Goal: Entertainment & Leisure: Consume media (video, audio)

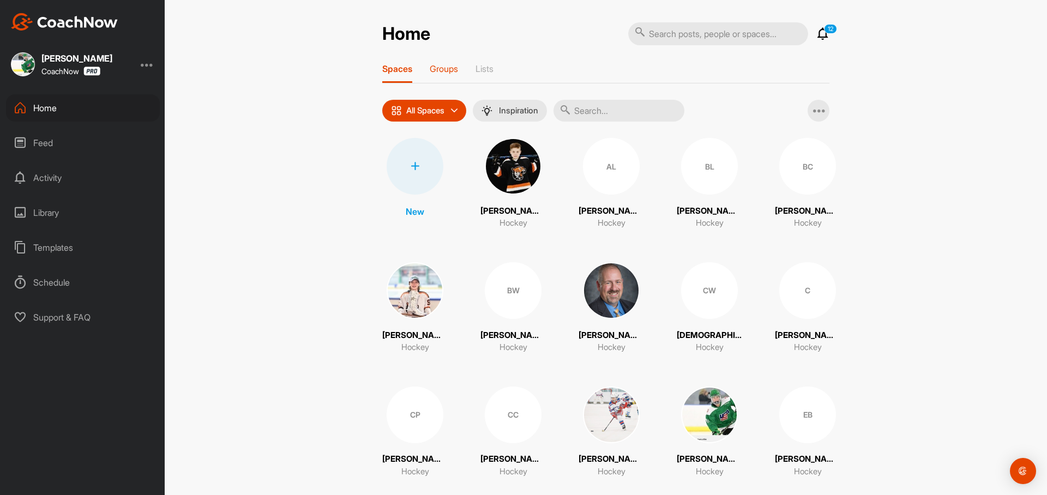
click at [450, 71] on p "Groups" at bounding box center [444, 68] width 28 height 11
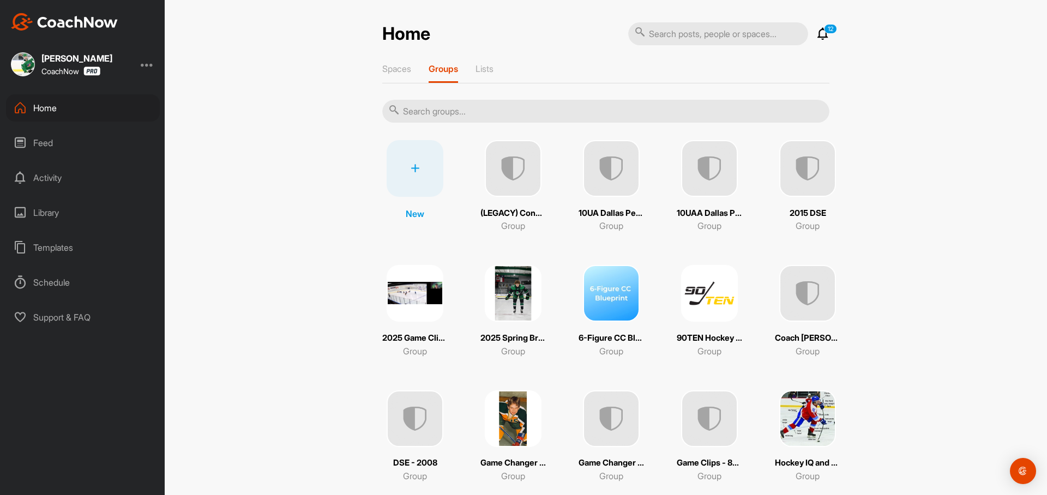
click at [709, 297] on img at bounding box center [709, 293] width 57 height 57
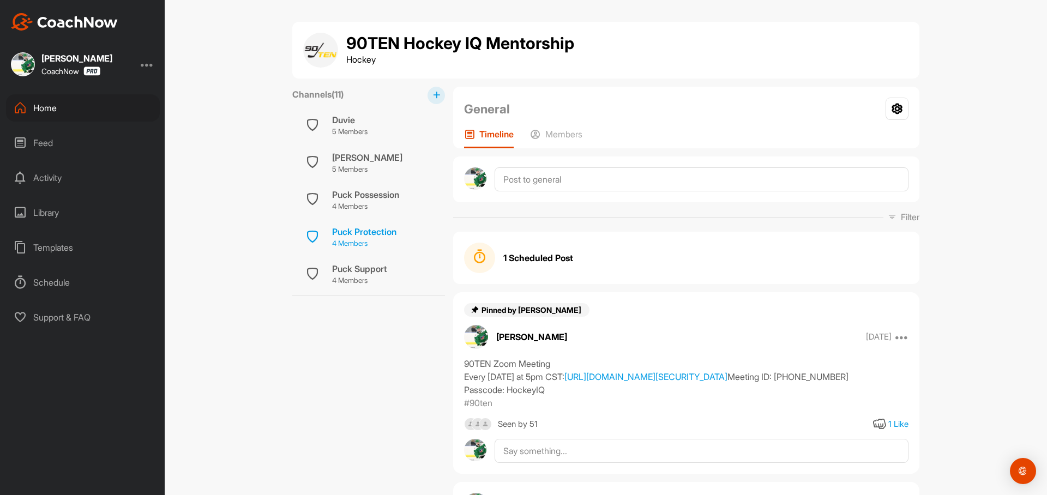
scroll to position [234, 0]
click at [374, 273] on p "4 Members" at bounding box center [359, 278] width 55 height 11
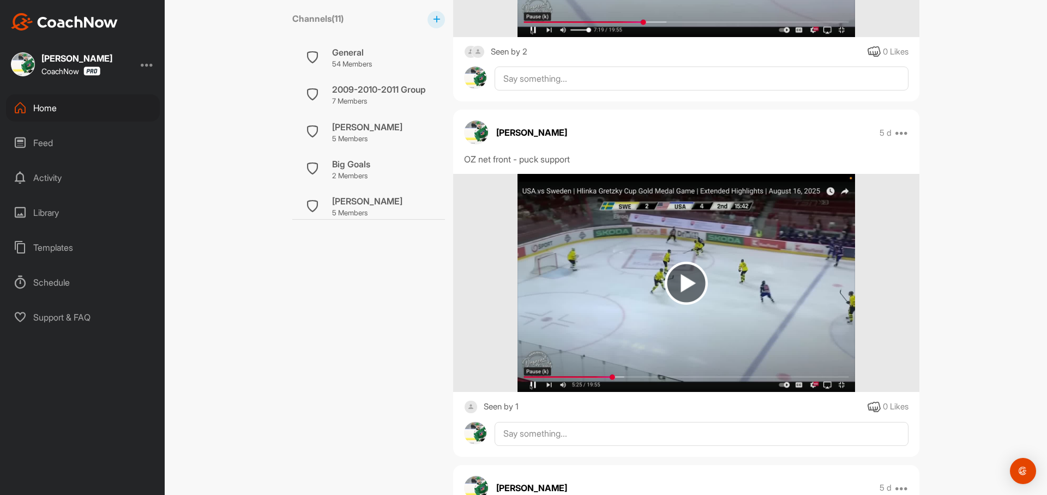
scroll to position [862, 0]
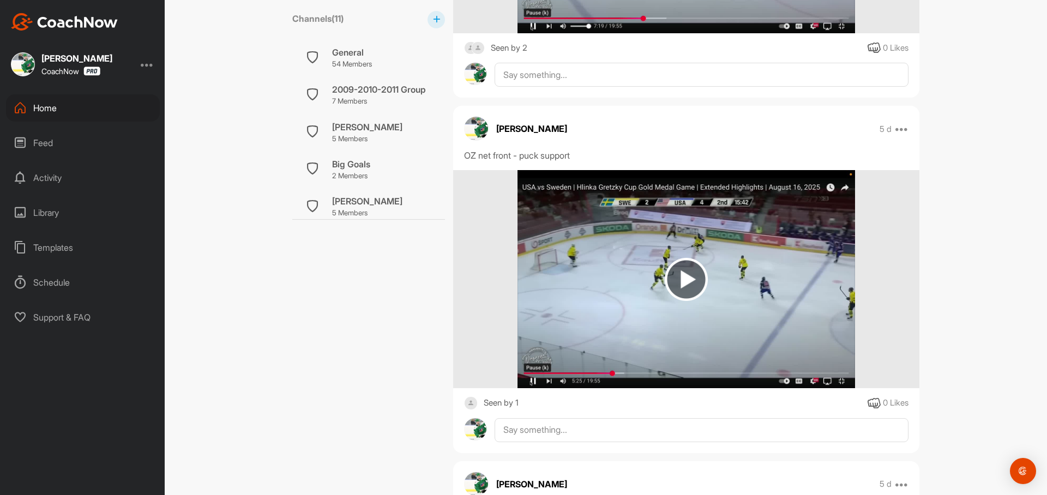
click at [765, 304] on img at bounding box center [686, 279] width 337 height 218
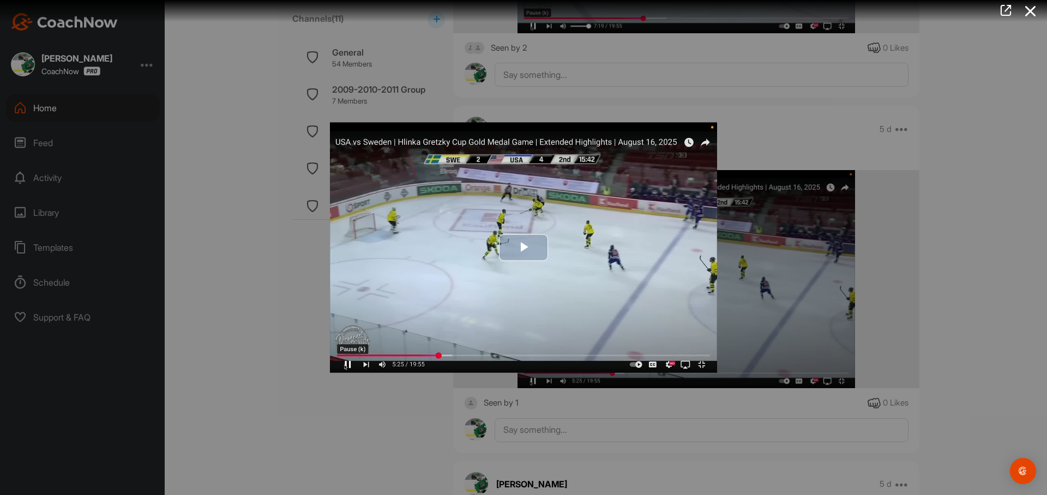
click at [703, 364] on img "Video Player" at bounding box center [523, 248] width 387 height 250
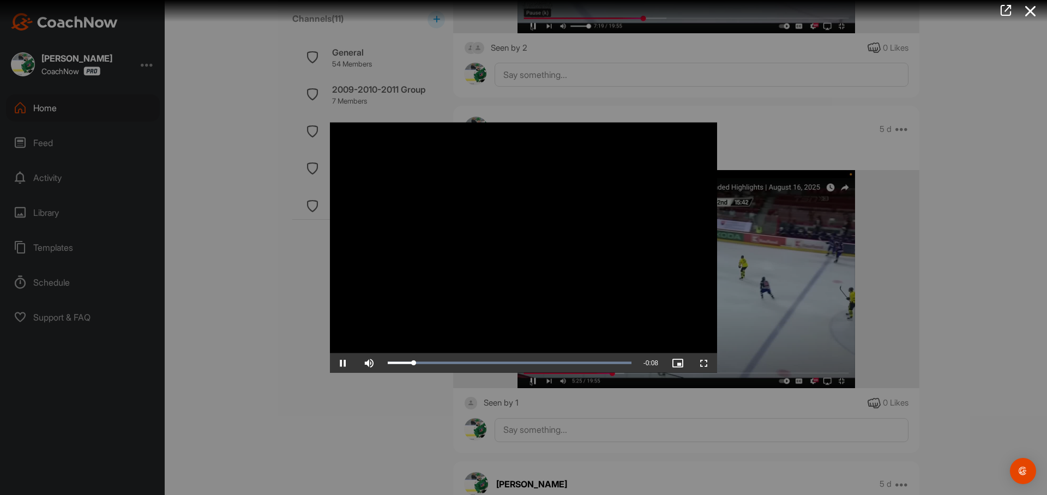
click at [703, 363] on span "Video Player" at bounding box center [704, 363] width 26 height 0
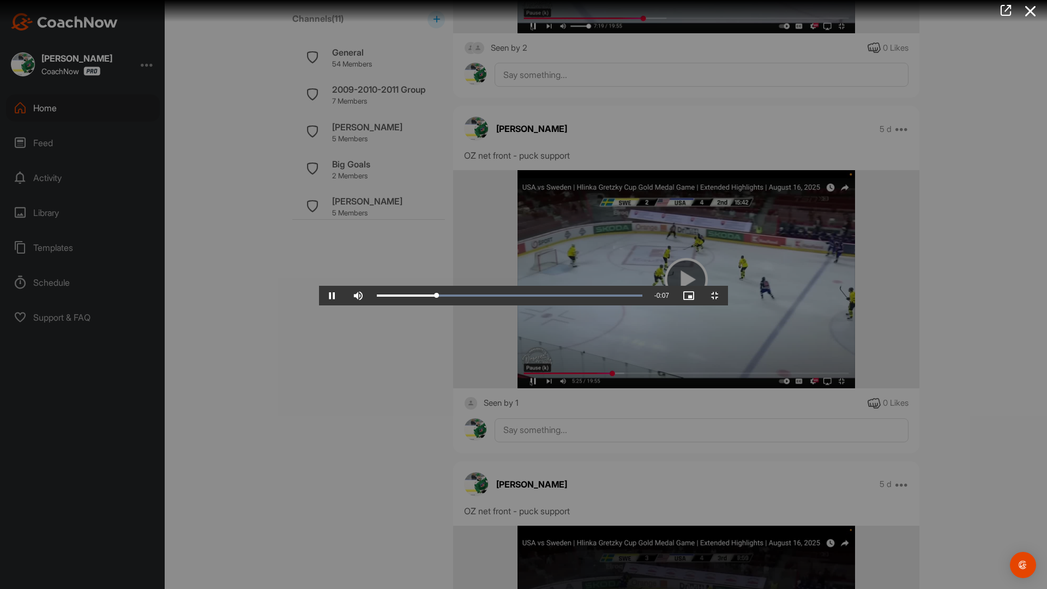
click at [664, 306] on video "Video Player" at bounding box center [523, 295] width 409 height 22
drag, startPoint x: 266, startPoint y: 582, endPoint x: 174, endPoint y: 574, distance: 92.5
click at [372, 306] on div "Loaded : 100.00% 0:01 0:00" at bounding box center [510, 296] width 277 height 20
click at [334, 306] on video "Video Player" at bounding box center [523, 295] width 409 height 22
click at [339, 306] on video "Video Player" at bounding box center [523, 295] width 409 height 22
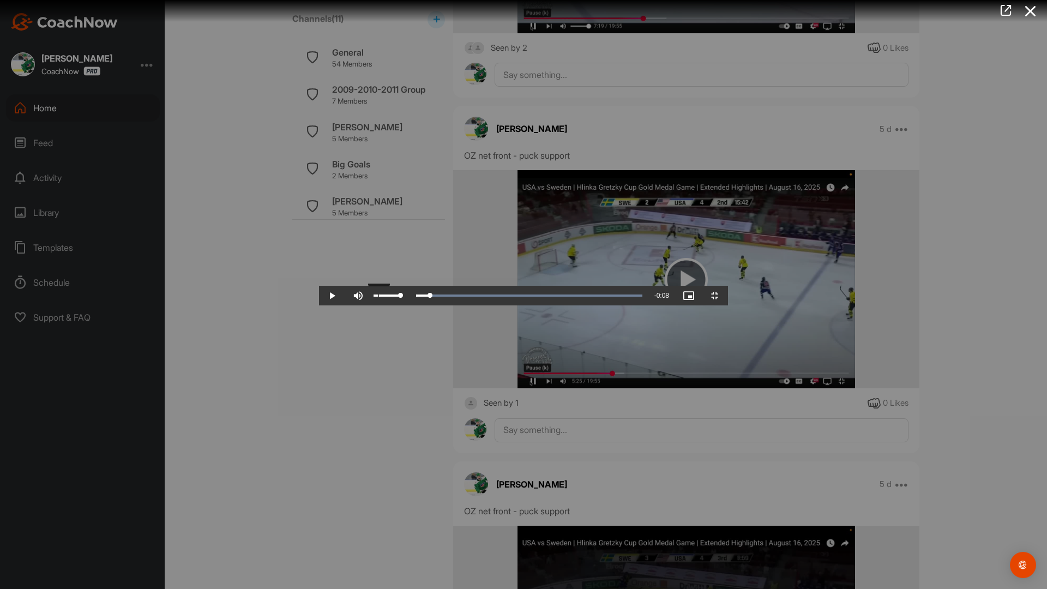
click at [371, 306] on div "18%" at bounding box center [387, 296] width 33 height 20
drag, startPoint x: 111, startPoint y: 578, endPoint x: 52, endPoint y: 578, distance: 59.5
click at [319, 306] on div "Play Skip Backward Skip Forward Mute 96% Current Time 0:00 / Duration 0:08 Load…" at bounding box center [523, 296] width 409 height 20
click at [549, 284] on video "Video Player" at bounding box center [523, 295] width 409 height 22
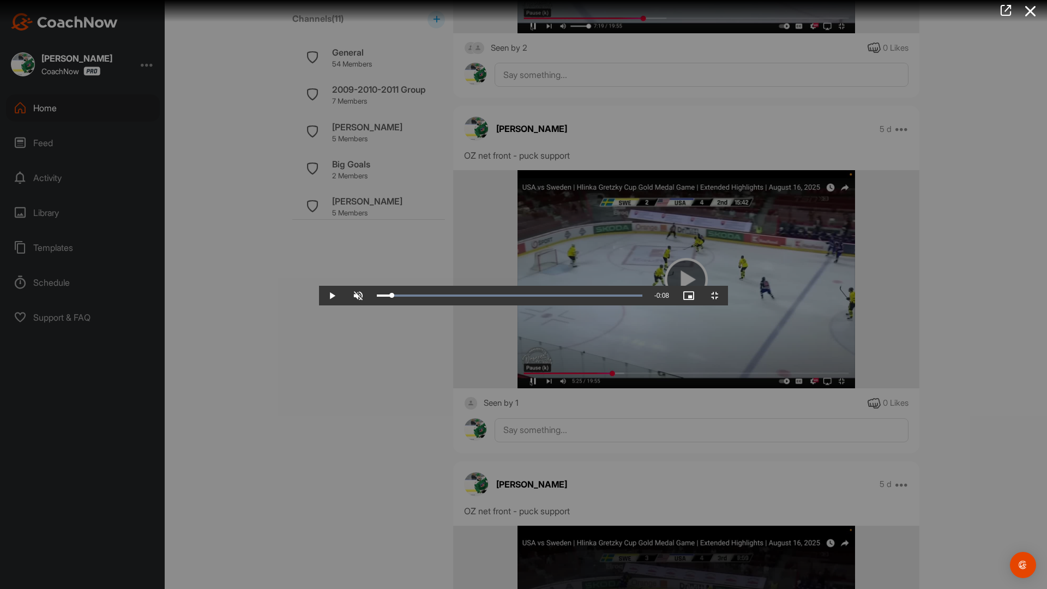
click at [728, 302] on video "Video Player" at bounding box center [523, 295] width 409 height 22
click at [652, 284] on video "Video Player" at bounding box center [523, 295] width 409 height 22
click at [538, 284] on video "Video Player" at bounding box center [523, 295] width 409 height 22
click at [412, 306] on video "Video Player" at bounding box center [523, 295] width 409 height 22
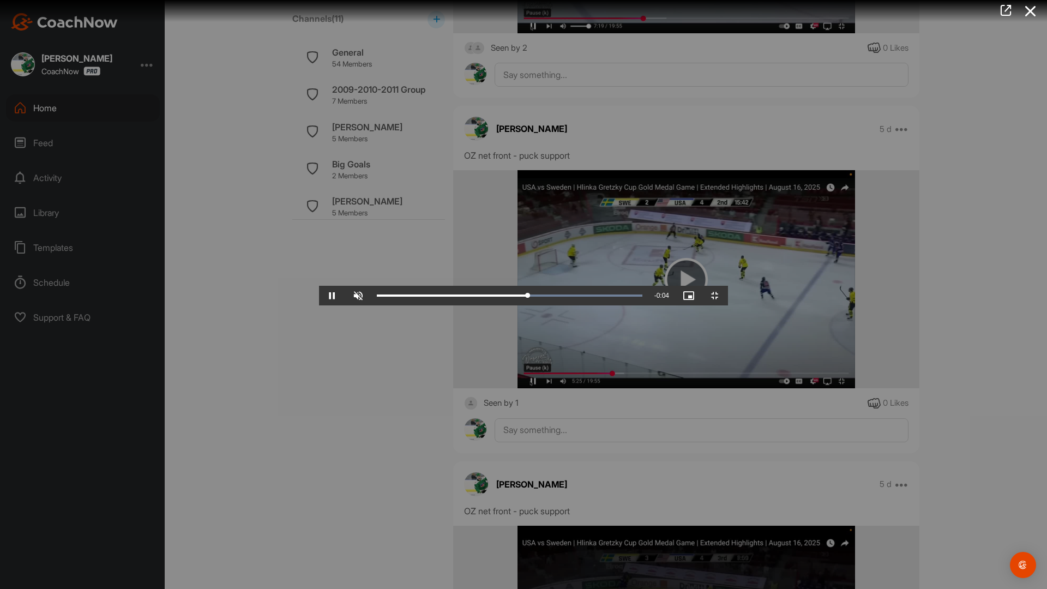
click at [432, 284] on video "Video Player" at bounding box center [523, 295] width 409 height 22
click at [543, 287] on video "Video Player" at bounding box center [523, 295] width 409 height 22
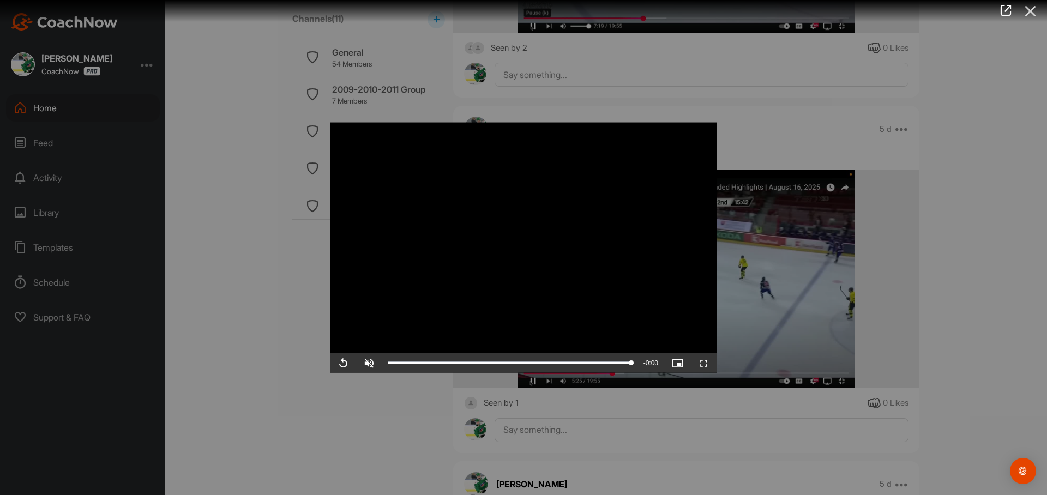
click at [1026, 15] on icon at bounding box center [1031, 11] width 25 height 20
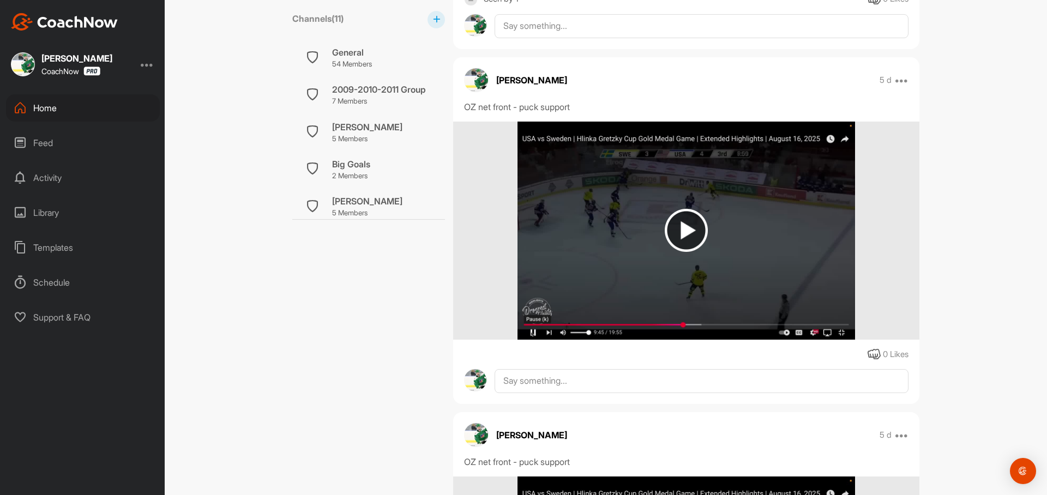
scroll to position [1264, 0]
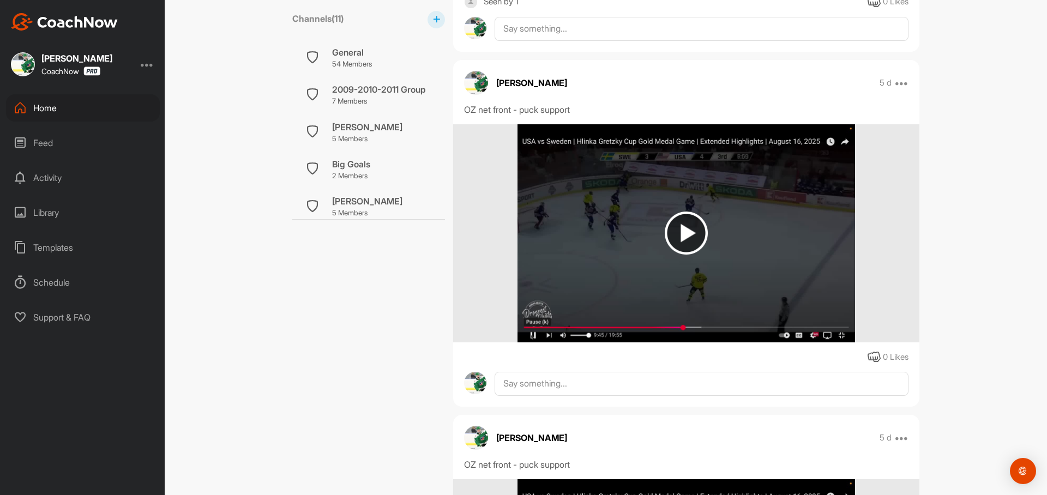
click at [800, 222] on img at bounding box center [686, 233] width 337 height 218
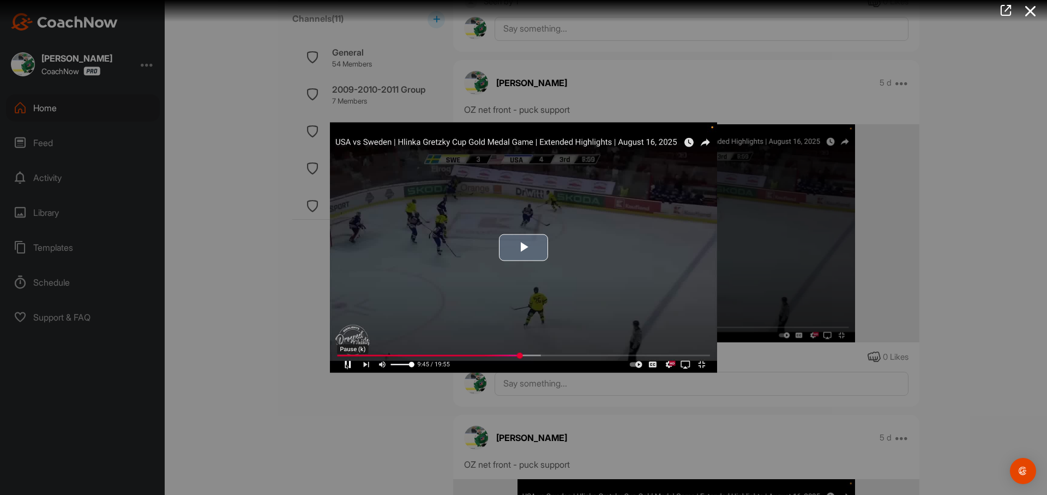
click at [658, 268] on img "Video Player" at bounding box center [523, 248] width 387 height 250
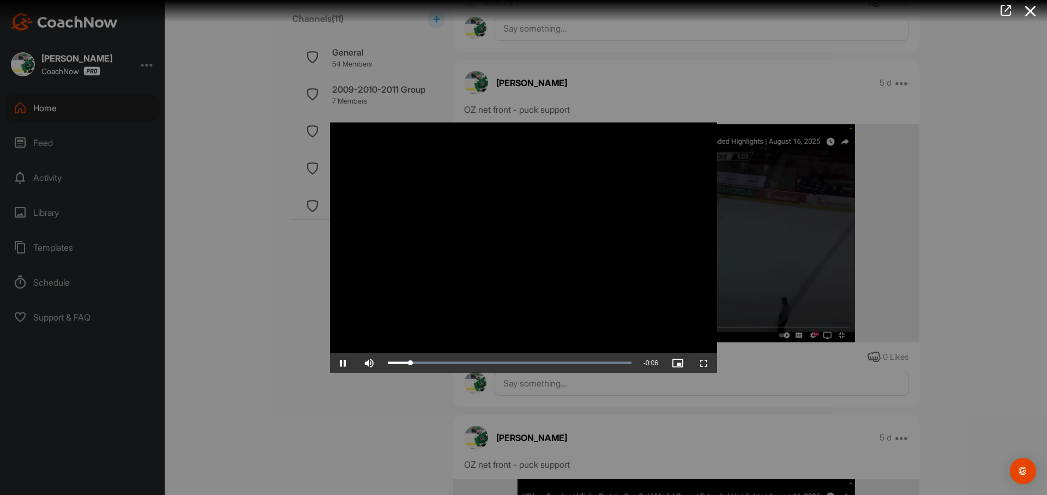
click at [705, 363] on span "Video Player" at bounding box center [704, 363] width 26 height 0
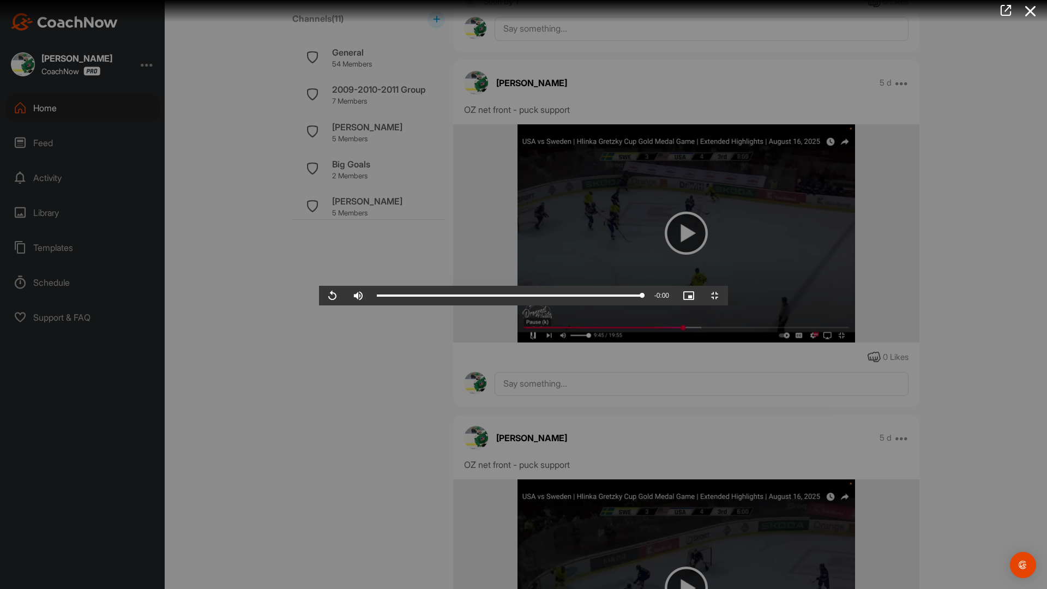
click at [484, 306] on video "Video Player" at bounding box center [523, 295] width 409 height 22
click at [427, 284] on video "Video Player" at bounding box center [523, 295] width 409 height 22
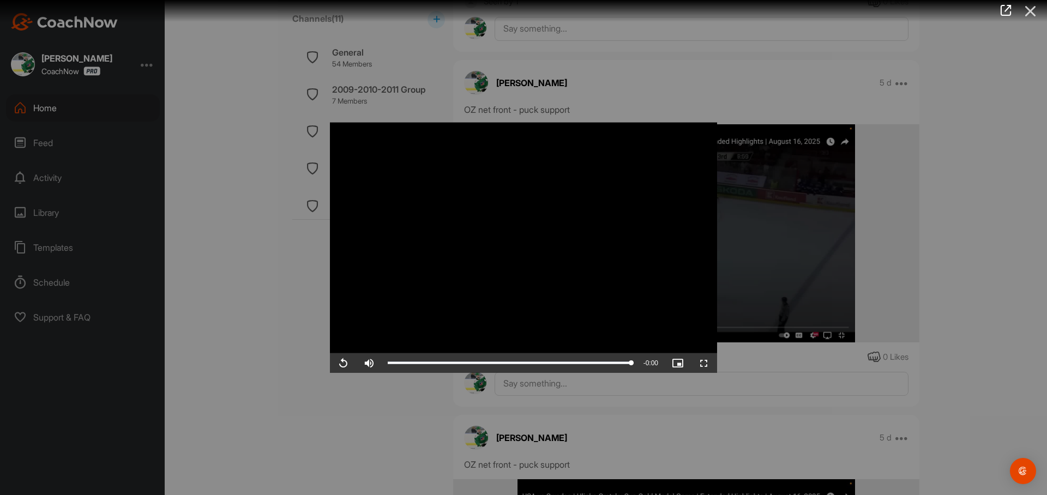
click at [1033, 18] on icon at bounding box center [1031, 11] width 25 height 20
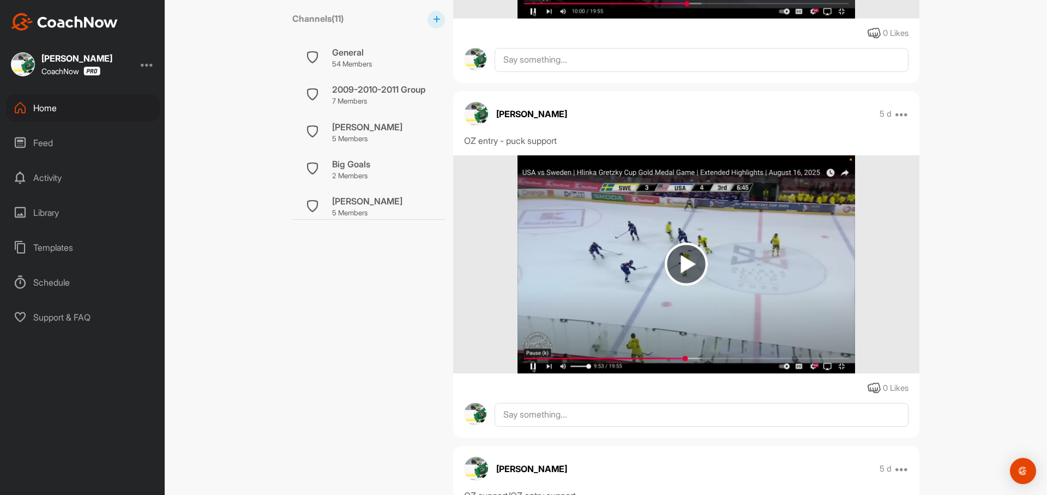
scroll to position [1944, 0]
click at [706, 261] on img at bounding box center [686, 263] width 43 height 43
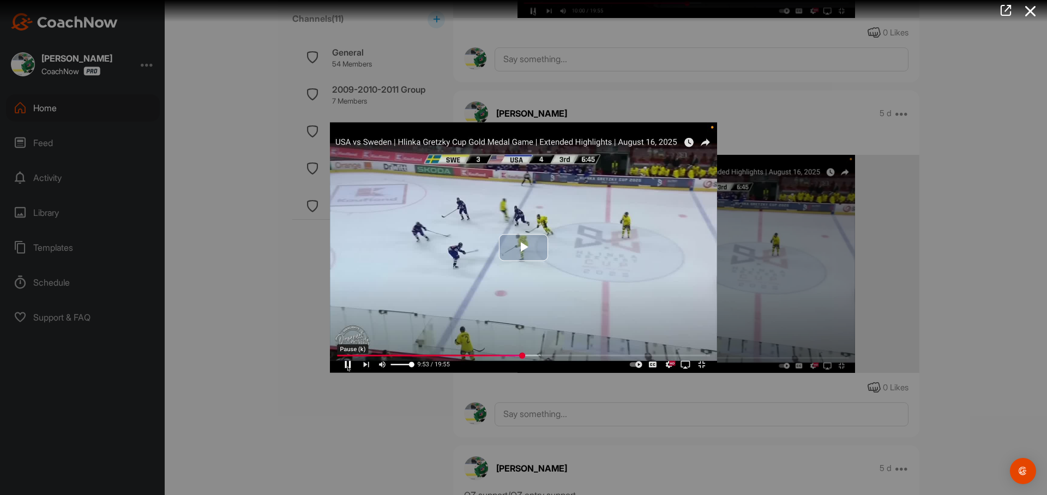
click at [638, 279] on img "Video Player" at bounding box center [523, 248] width 387 height 250
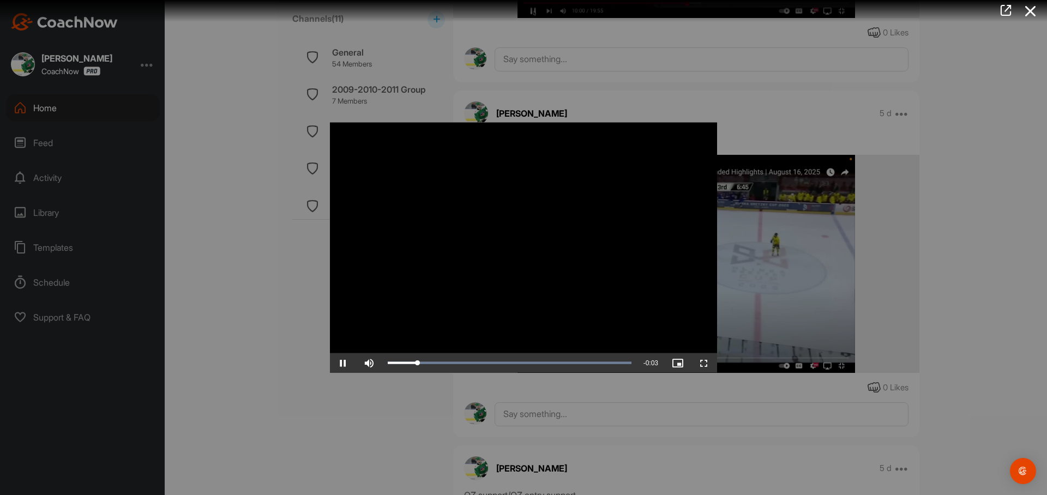
click at [709, 363] on span "Video Player" at bounding box center [704, 363] width 26 height 0
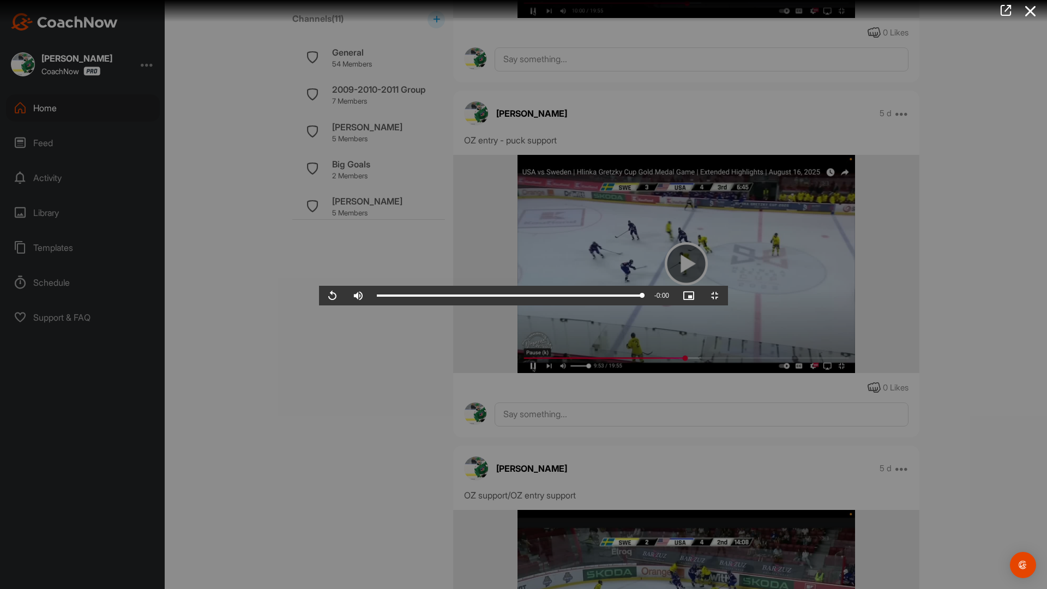
click at [507, 284] on video "Video Player" at bounding box center [523, 295] width 409 height 22
click at [428, 284] on video "Video Player" at bounding box center [523, 295] width 409 height 22
click at [404, 284] on video "Video Player" at bounding box center [523, 295] width 409 height 22
click at [403, 284] on video "Video Player" at bounding box center [523, 295] width 409 height 22
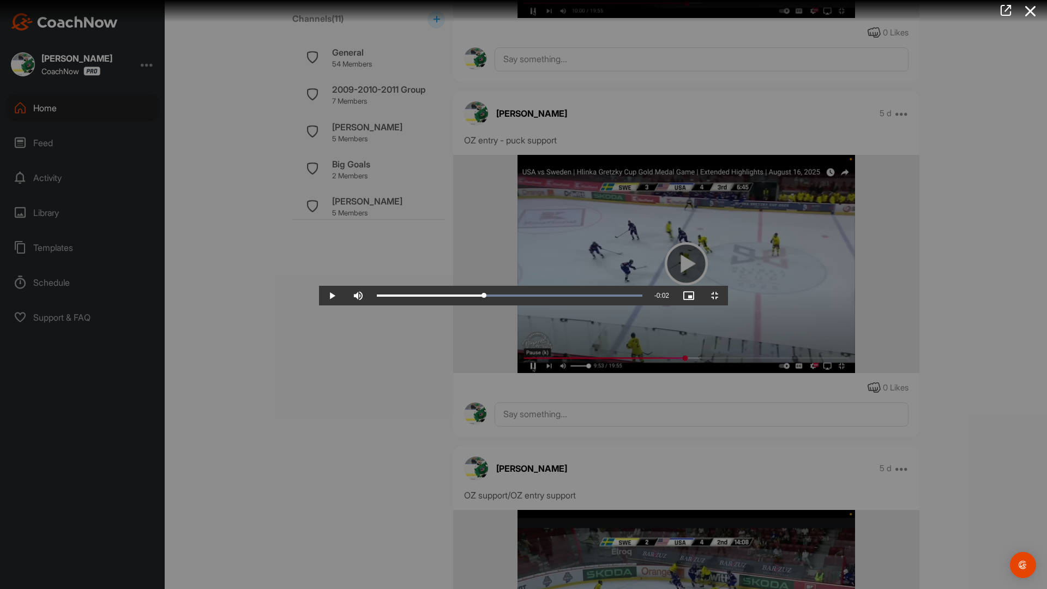
click at [572, 306] on video "Video Player" at bounding box center [523, 295] width 409 height 22
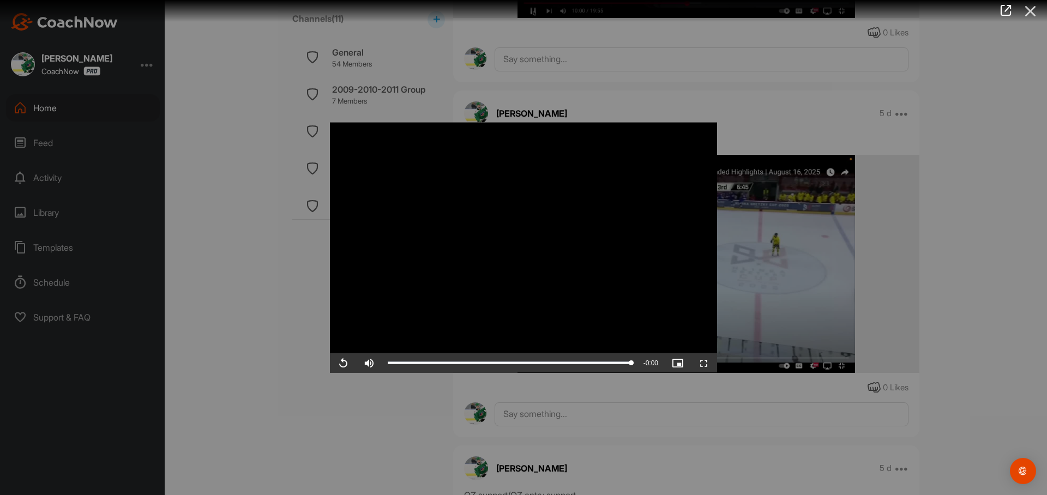
click at [1032, 16] on icon at bounding box center [1031, 11] width 25 height 20
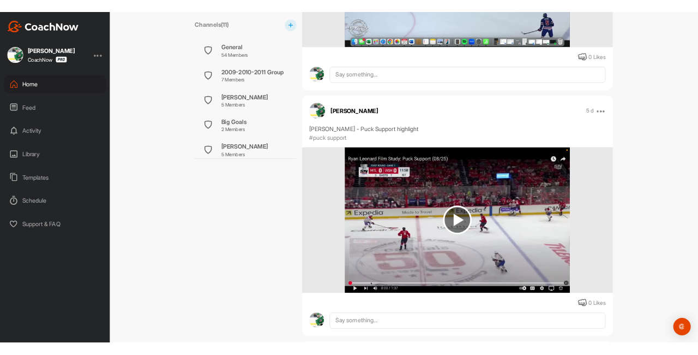
scroll to position [2620, 0]
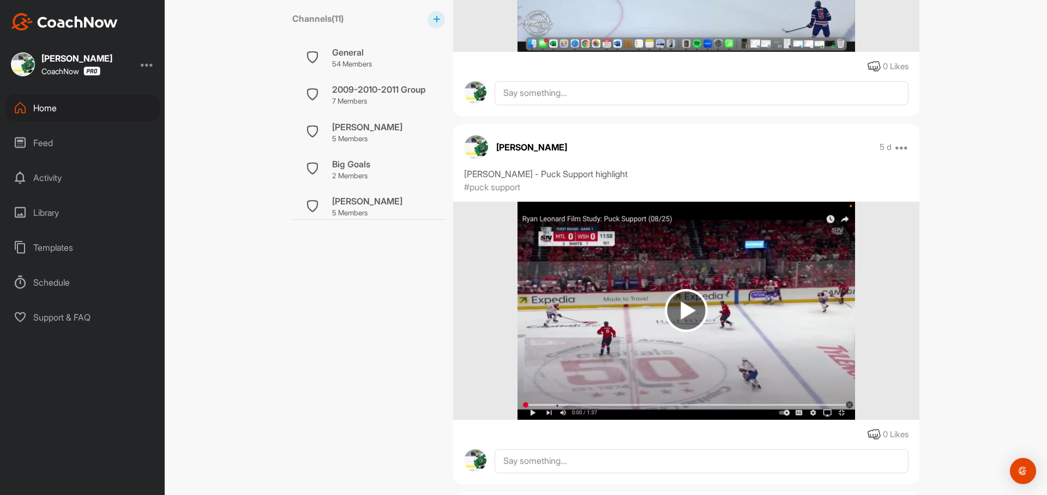
click at [758, 294] on img at bounding box center [686, 311] width 337 height 218
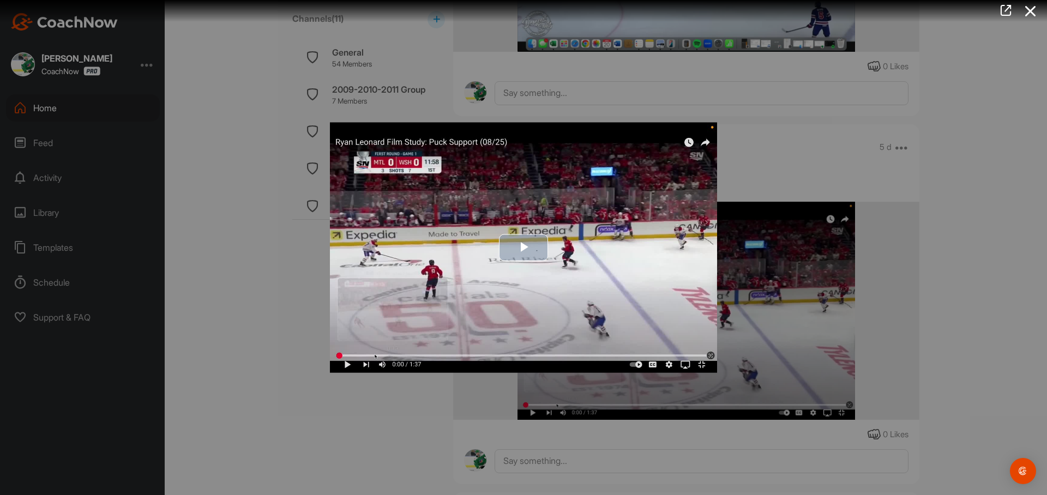
click at [702, 364] on img "Video Player" at bounding box center [523, 248] width 387 height 250
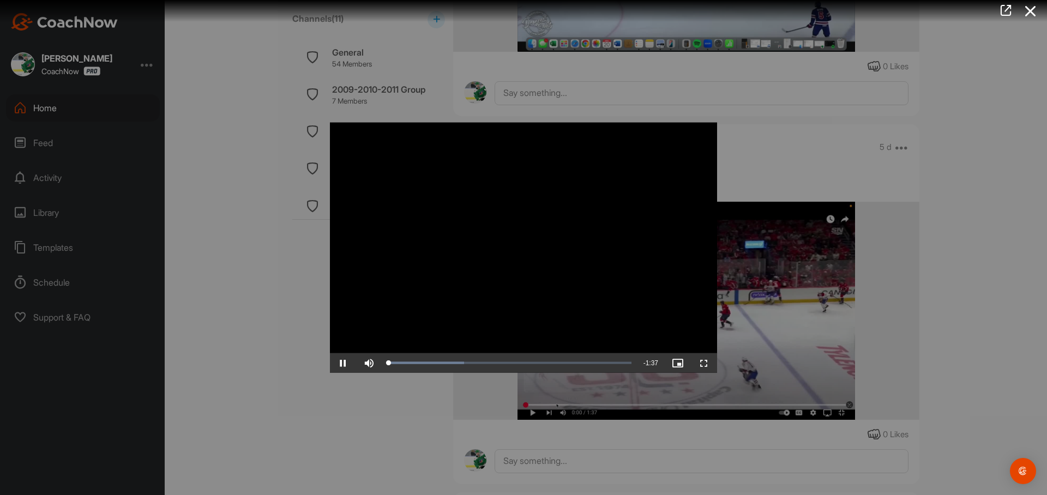
click at [705, 363] on span "Video Player" at bounding box center [704, 363] width 26 height 0
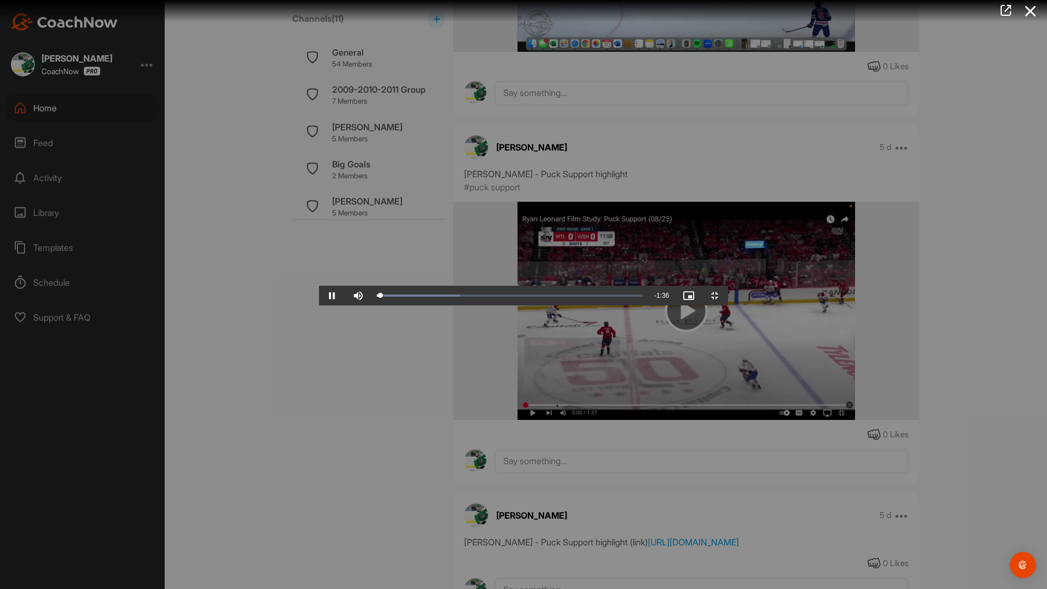
click at [700, 306] on video "Video Player" at bounding box center [523, 295] width 409 height 22
click at [447, 306] on video "Video Player" at bounding box center [523, 295] width 409 height 22
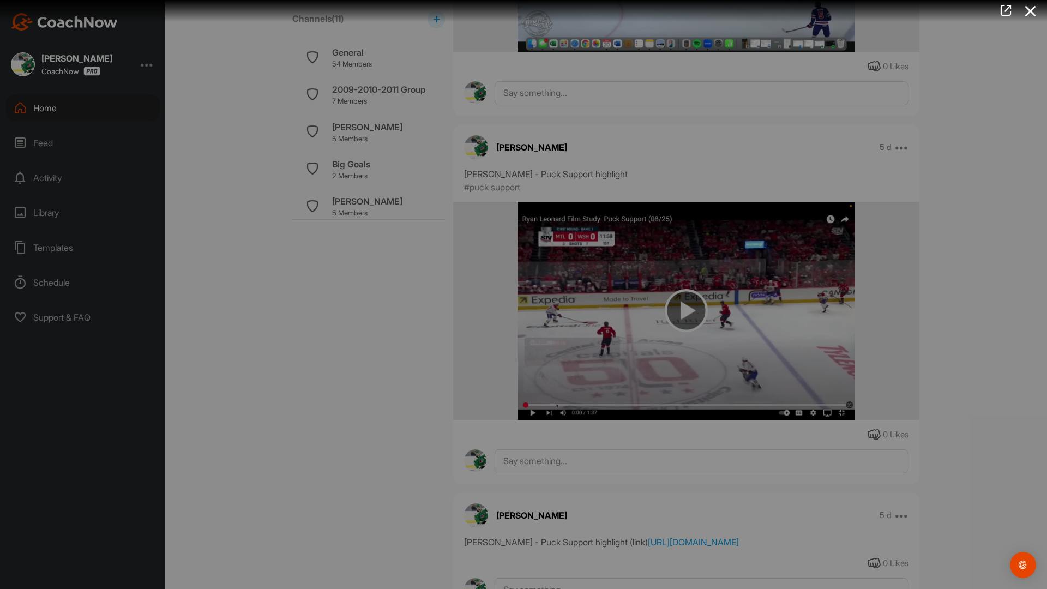
click at [440, 306] on video "Video Player" at bounding box center [523, 295] width 409 height 22
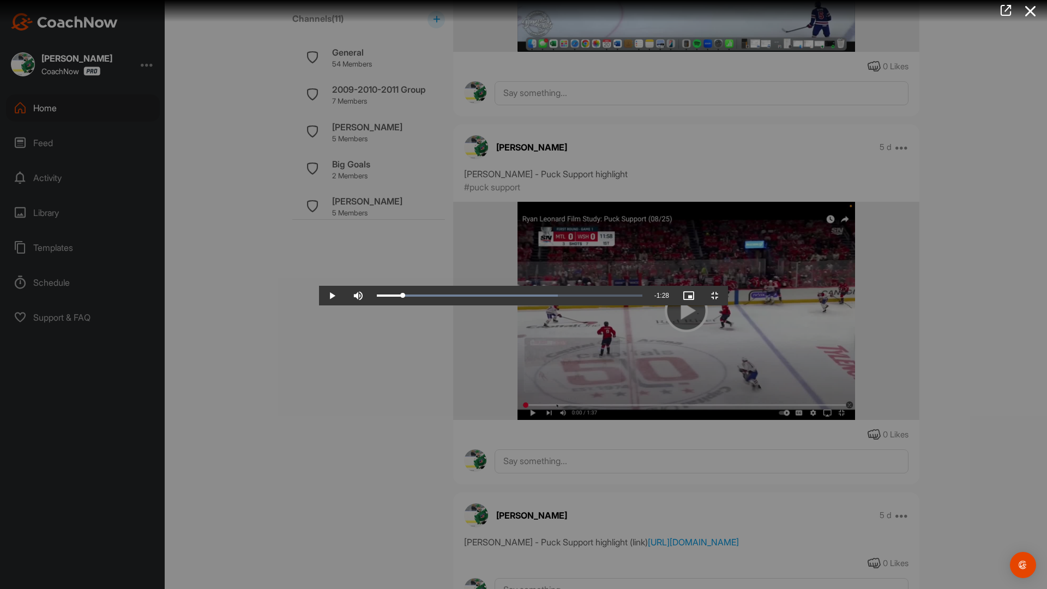
click at [697, 306] on video "Video Player" at bounding box center [523, 295] width 409 height 22
click at [689, 291] on video "Video Player" at bounding box center [523, 295] width 409 height 22
click at [660, 284] on video "Video Player" at bounding box center [523, 295] width 409 height 22
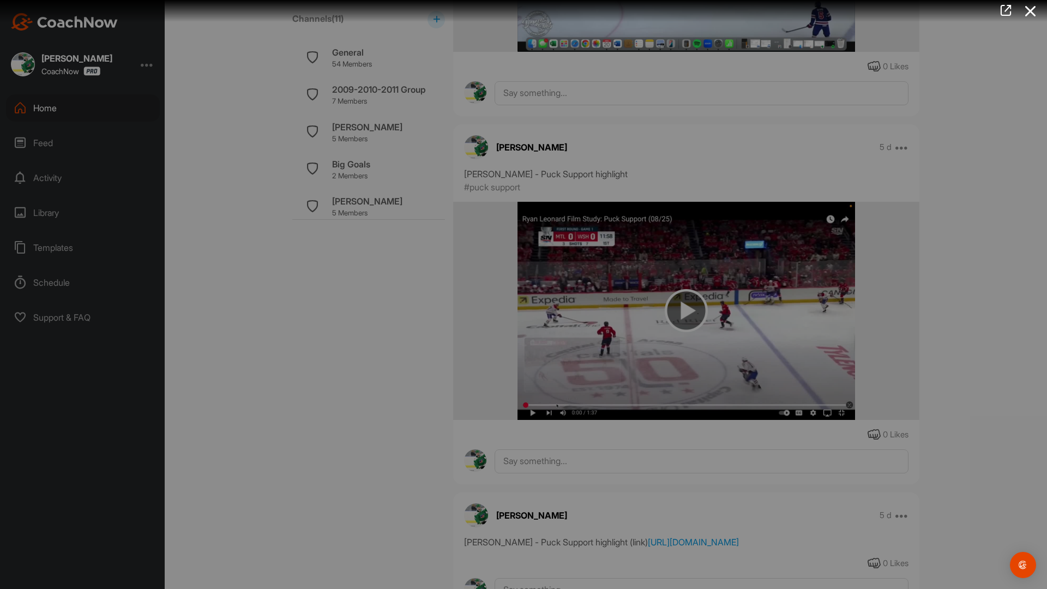
click at [660, 284] on video "Video Player" at bounding box center [523, 295] width 409 height 22
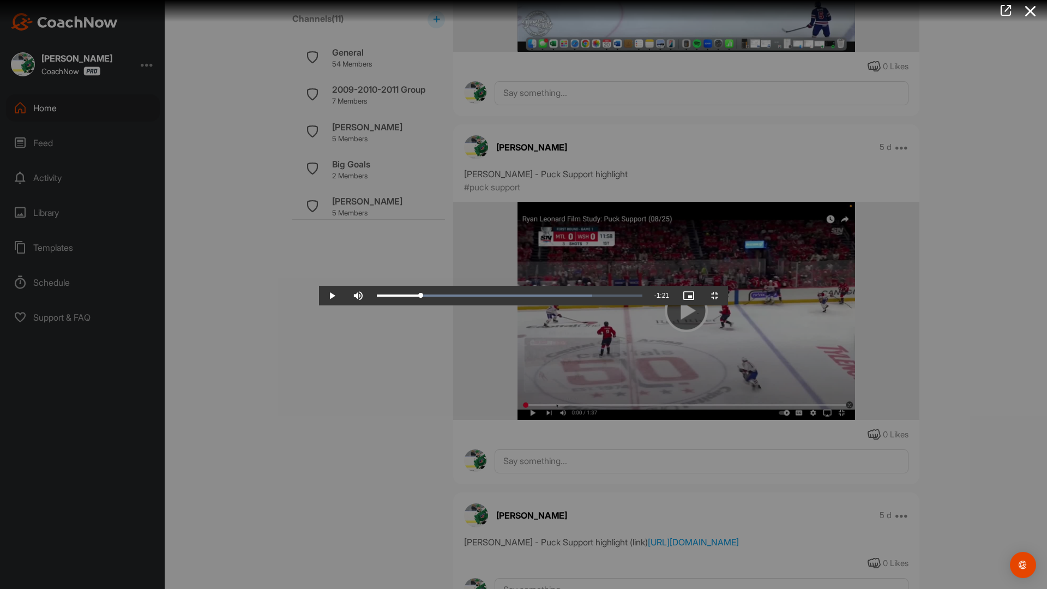
click at [660, 284] on video "Video Player" at bounding box center [523, 295] width 409 height 22
click at [716, 306] on video "Video Player" at bounding box center [523, 295] width 409 height 22
click at [601, 306] on video "Video Player" at bounding box center [523, 295] width 409 height 22
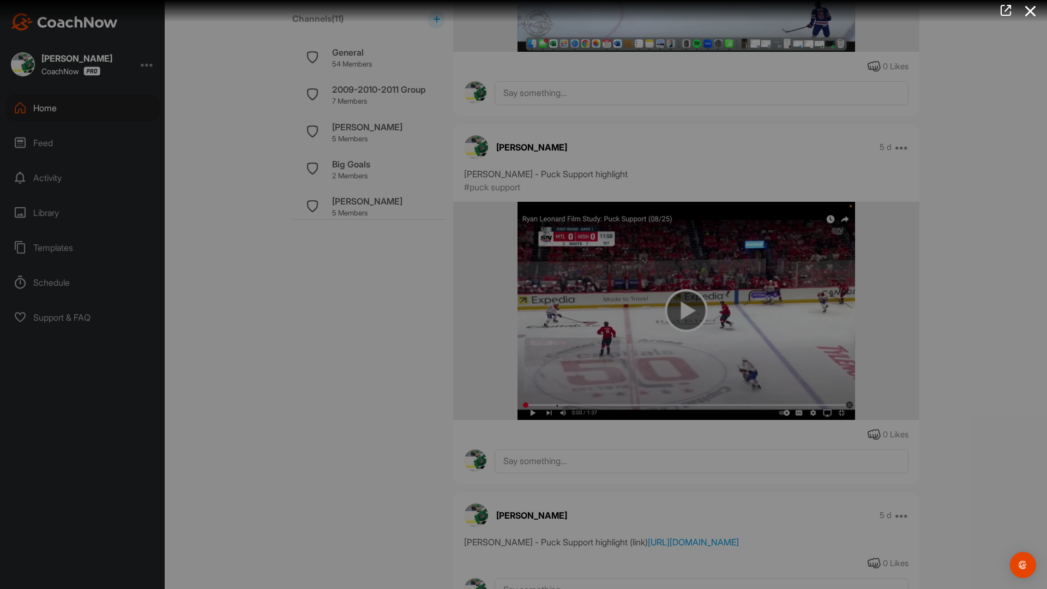
click at [616, 306] on video "Video Player" at bounding box center [523, 295] width 409 height 22
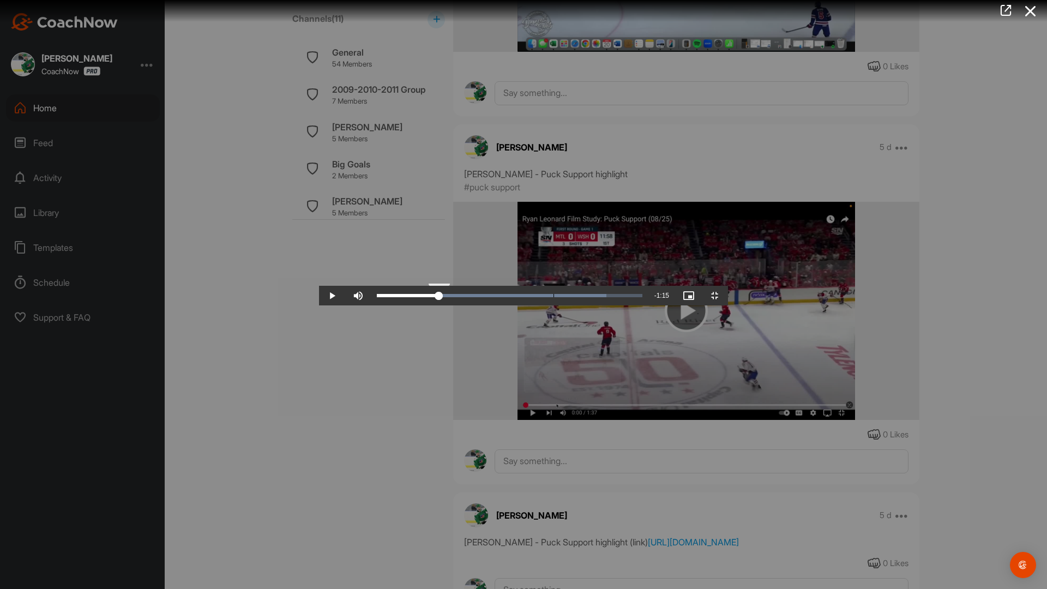
click at [372, 306] on div "Loaded : 86.57% 0:19 0:22" at bounding box center [510, 296] width 277 height 20
click at [320, 306] on video "Video Player" at bounding box center [523, 295] width 409 height 22
click at [324, 306] on video "Video Player" at bounding box center [523, 295] width 409 height 22
click at [437, 306] on video "Video Player" at bounding box center [523, 295] width 409 height 22
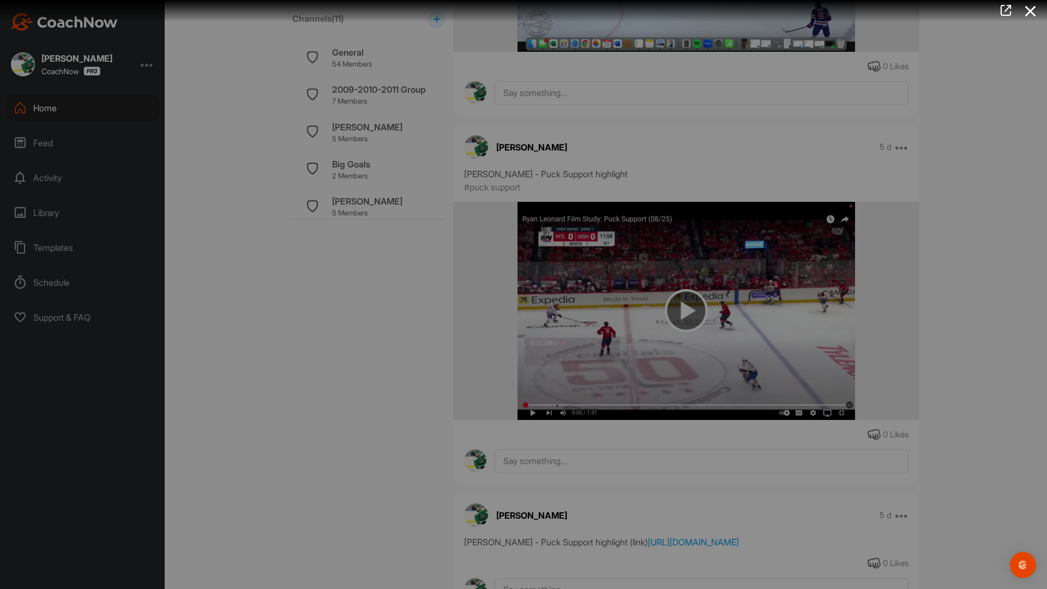
click at [437, 306] on video "Video Player" at bounding box center [523, 295] width 409 height 22
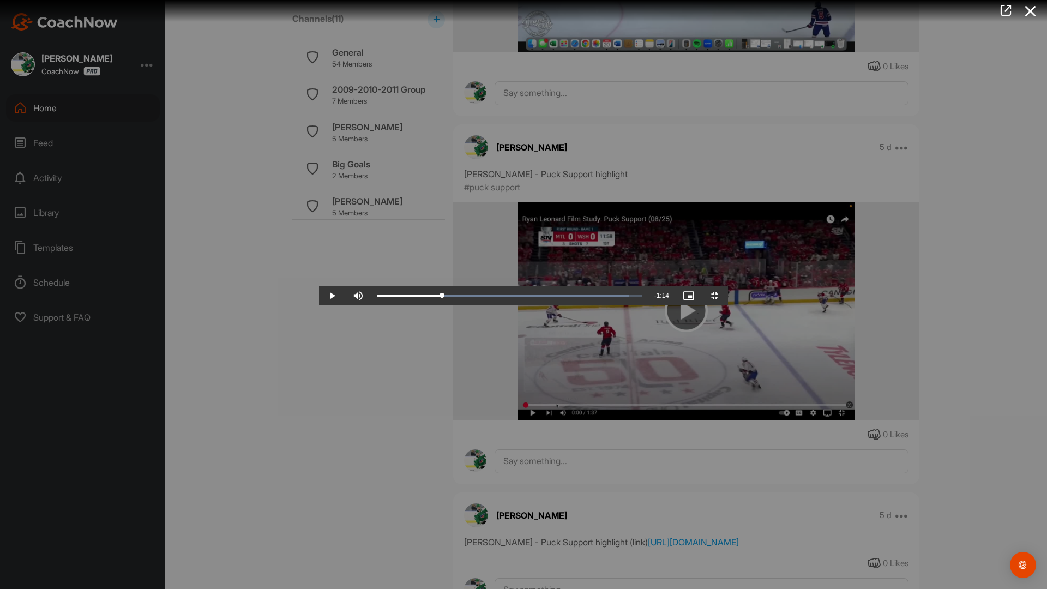
click at [437, 306] on video "Video Player" at bounding box center [523, 295] width 409 height 22
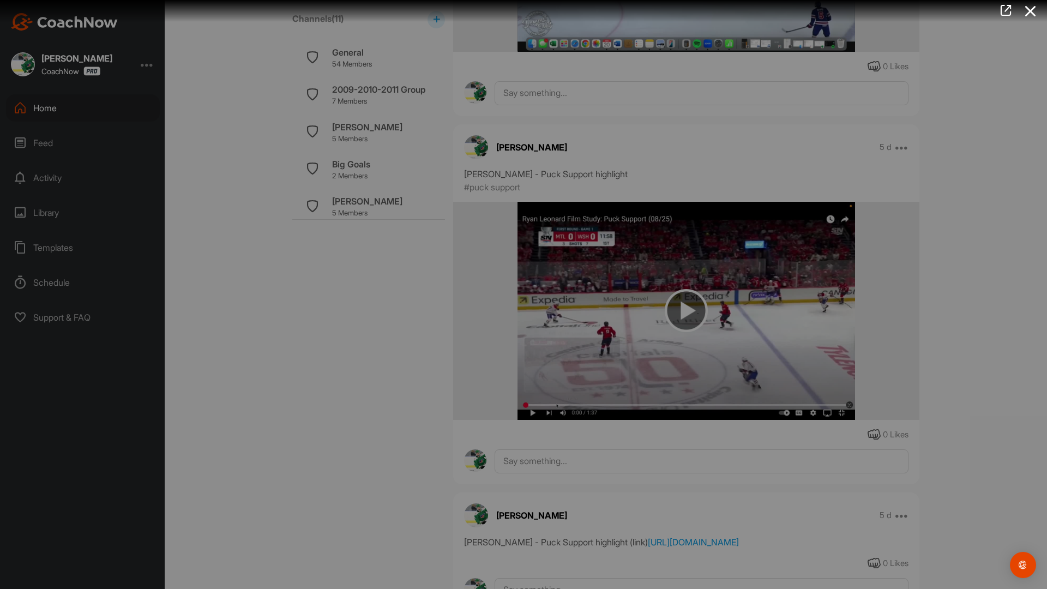
click at [437, 306] on video "Video Player" at bounding box center [523, 295] width 409 height 22
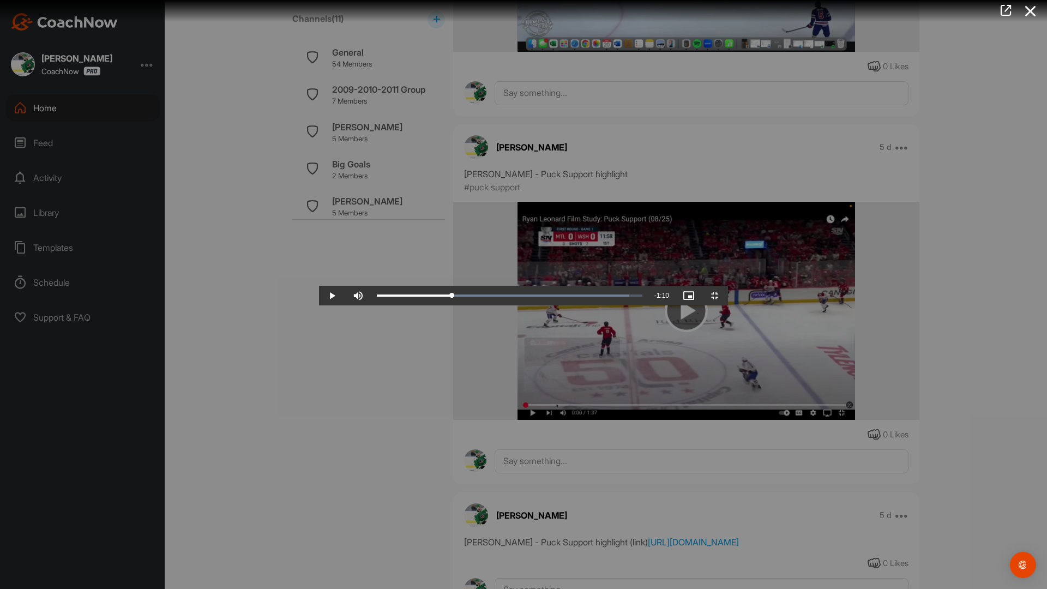
click at [728, 306] on video "Video Player" at bounding box center [523, 295] width 409 height 22
click at [396, 306] on video "Video Player" at bounding box center [523, 295] width 409 height 22
click at [410, 306] on video "Video Player" at bounding box center [523, 295] width 409 height 22
click at [412, 306] on video "Video Player" at bounding box center [523, 295] width 409 height 22
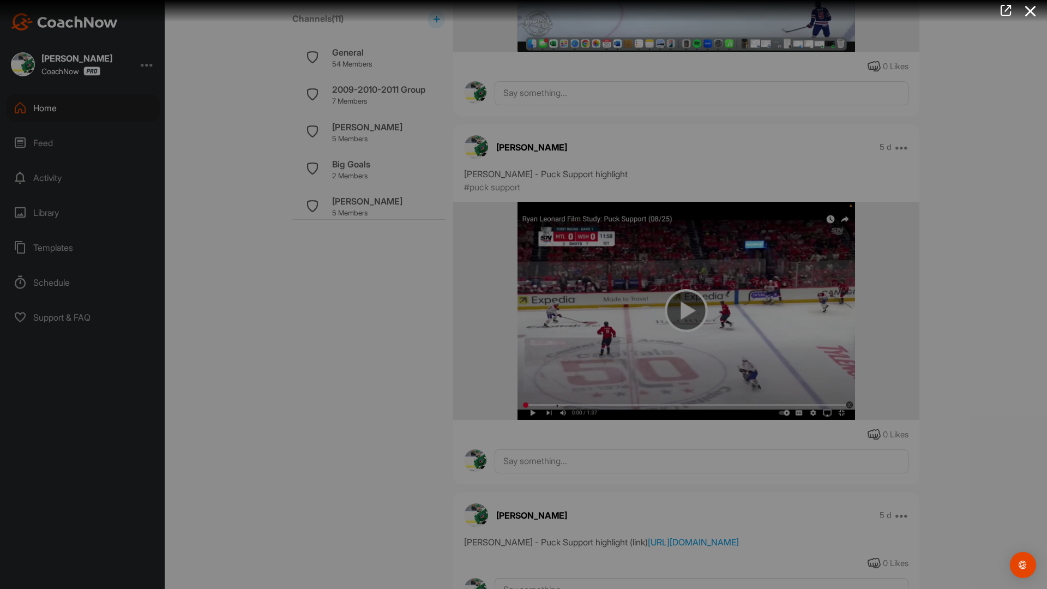
click at [412, 306] on video "Video Player" at bounding box center [523, 295] width 409 height 22
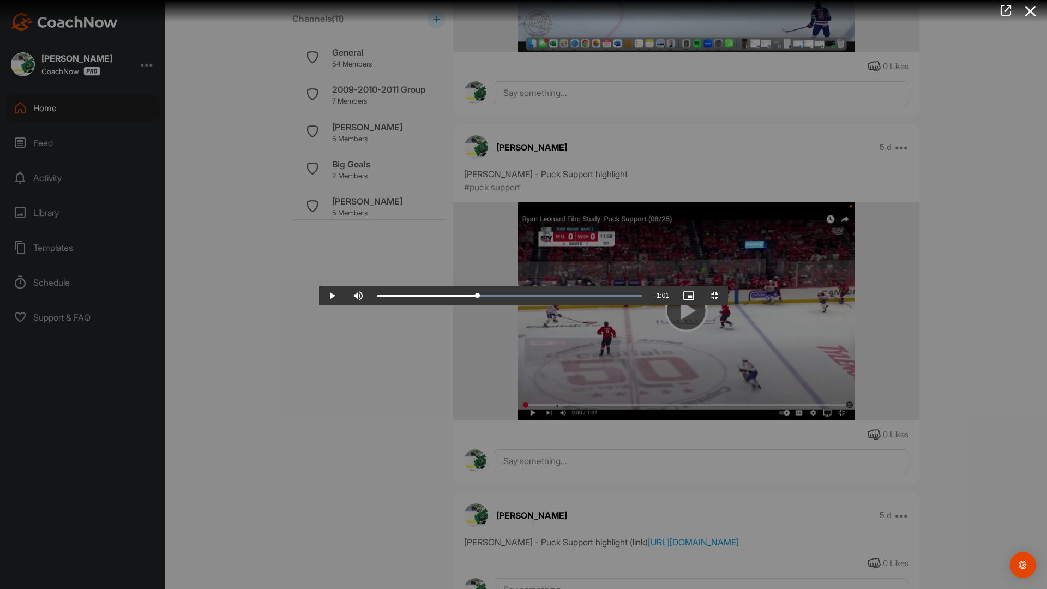
click at [578, 306] on video "Video Player" at bounding box center [523, 295] width 409 height 22
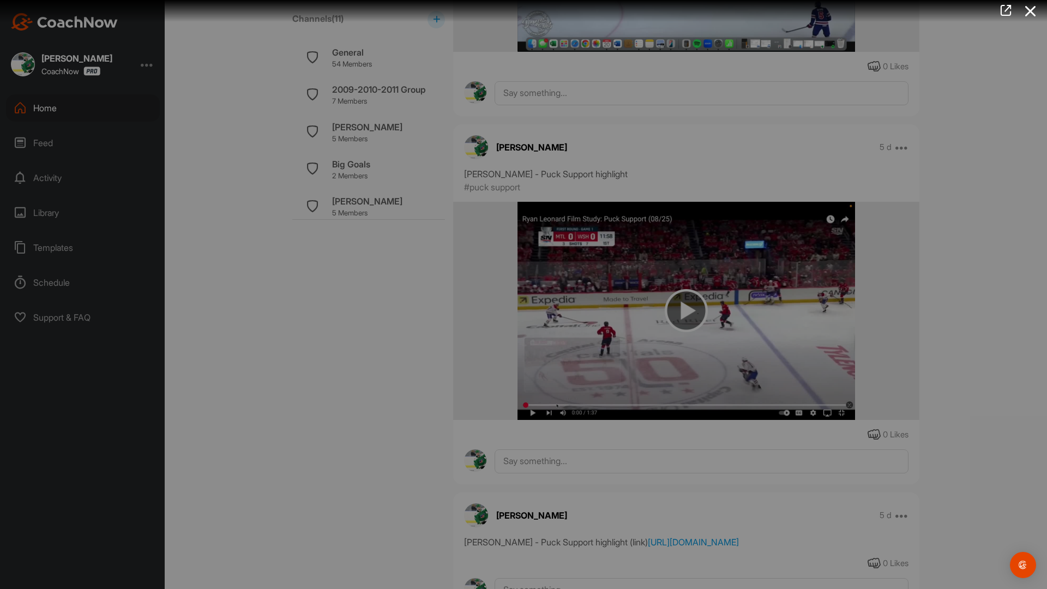
click at [578, 306] on video "Video Player" at bounding box center [523, 295] width 409 height 22
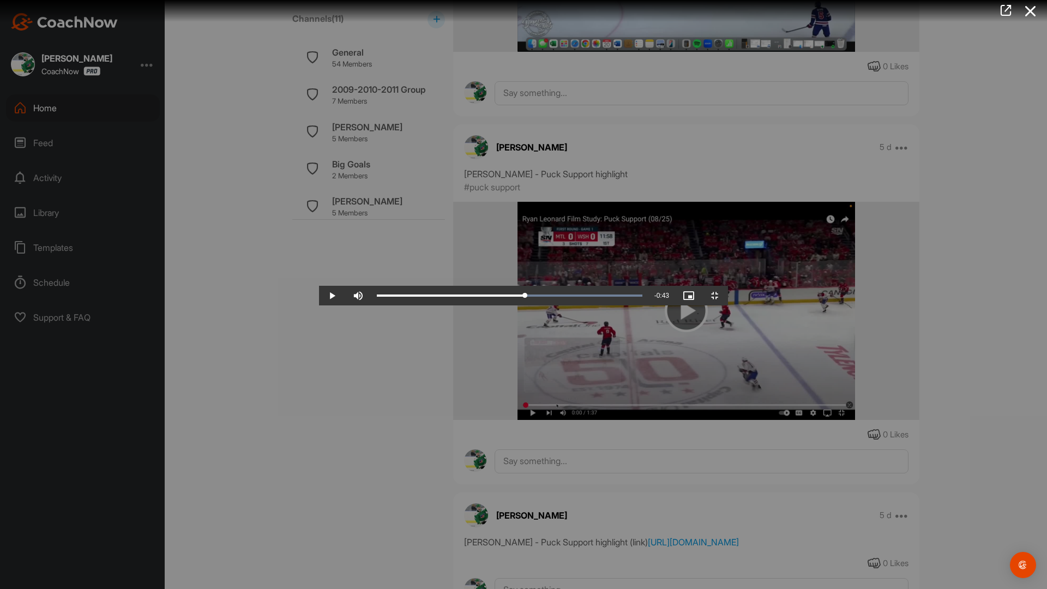
click at [518, 306] on video "Video Player" at bounding box center [523, 295] width 409 height 22
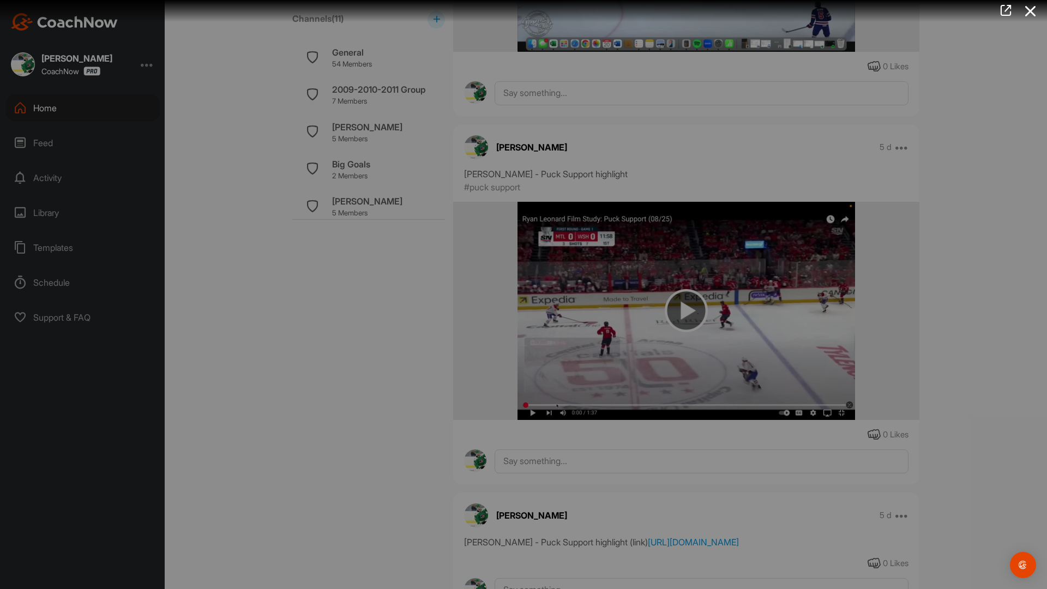
click at [518, 306] on video "Video Player" at bounding box center [523, 295] width 409 height 22
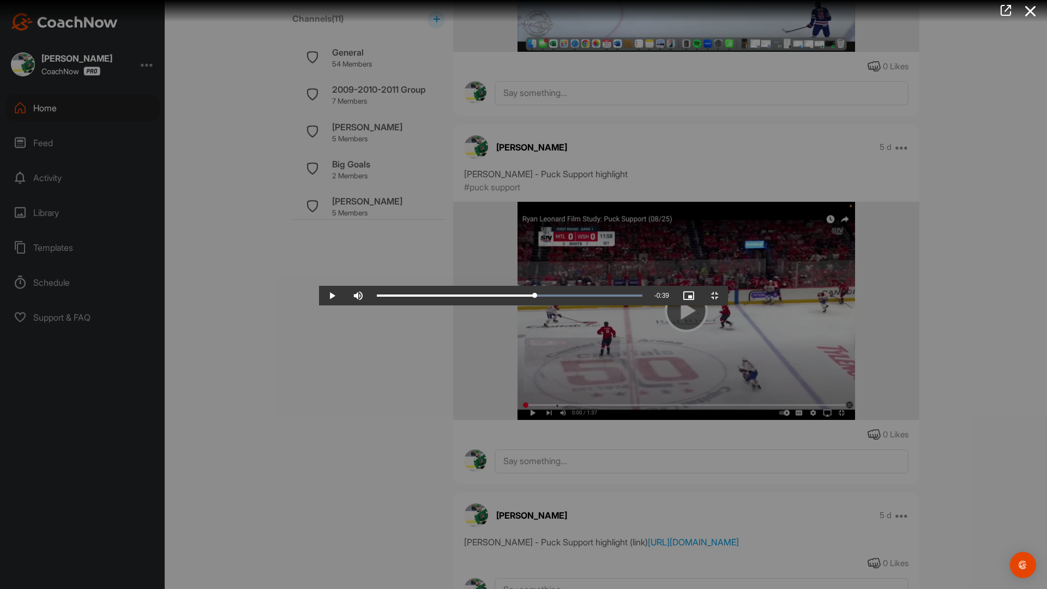
click at [544, 306] on video "Video Player" at bounding box center [523, 295] width 409 height 22
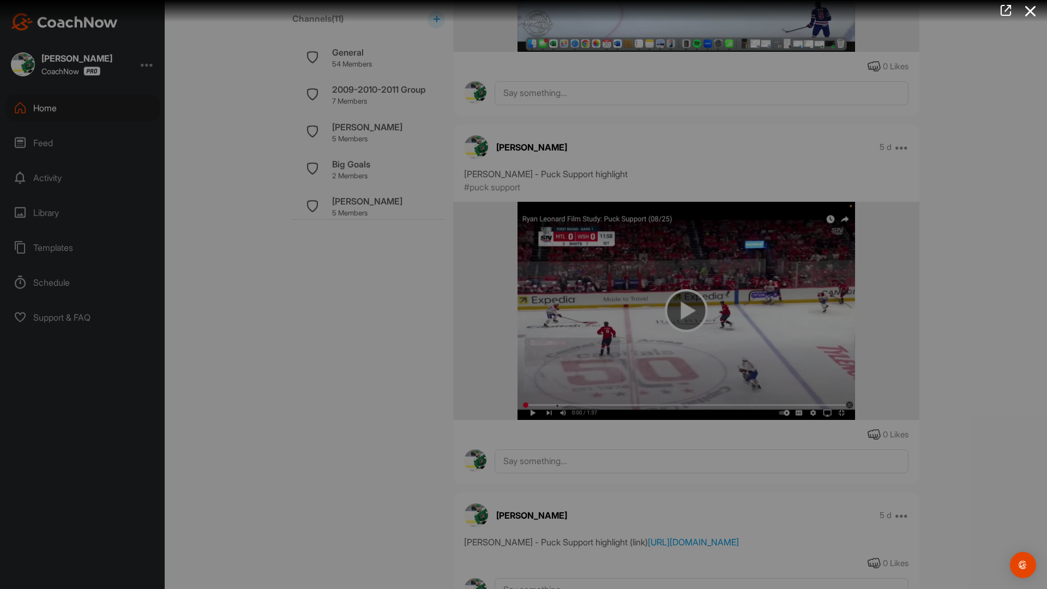
click at [544, 306] on video "Video Player" at bounding box center [523, 295] width 409 height 22
